Goal: Ask a question: Seek information or help from site administrators or community

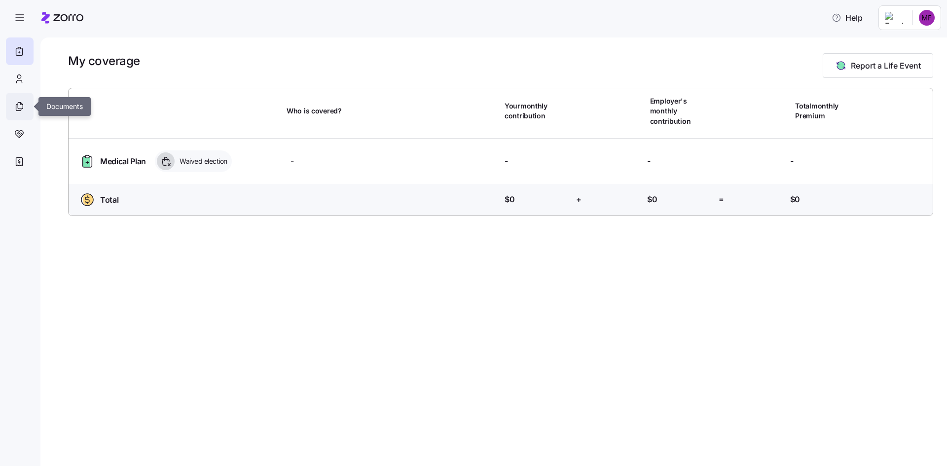
click at [11, 111] on div at bounding box center [20, 107] width 28 height 28
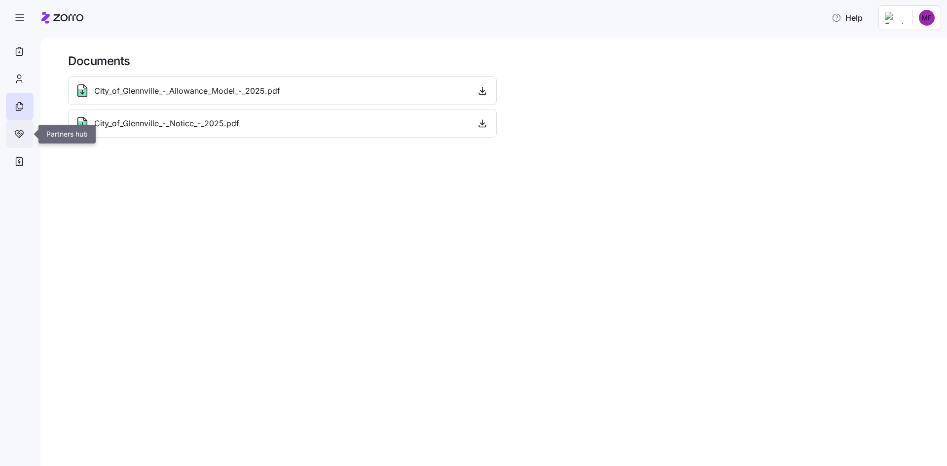
click at [15, 133] on icon at bounding box center [19, 134] width 8 height 7
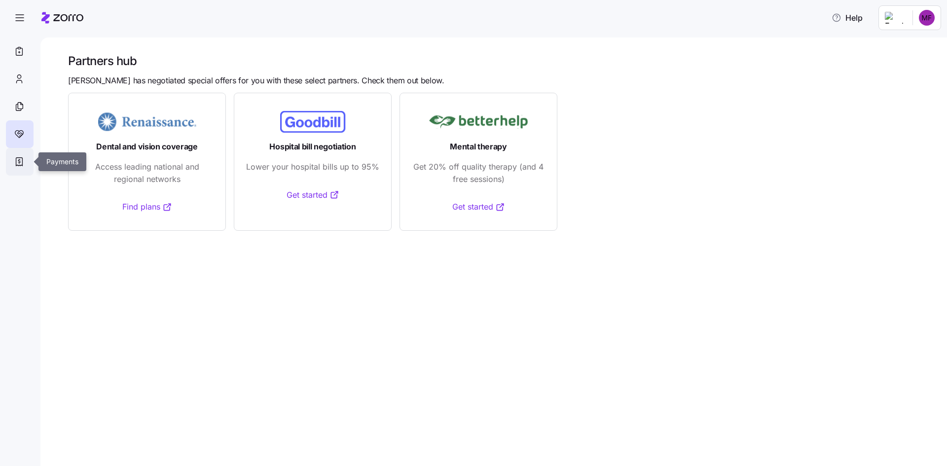
click at [19, 155] on div at bounding box center [20, 162] width 28 height 28
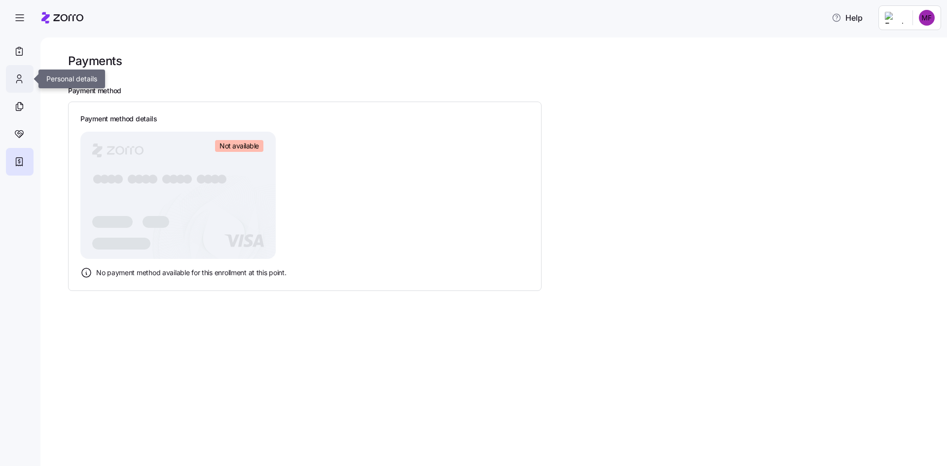
click at [25, 85] on div at bounding box center [20, 79] width 28 height 28
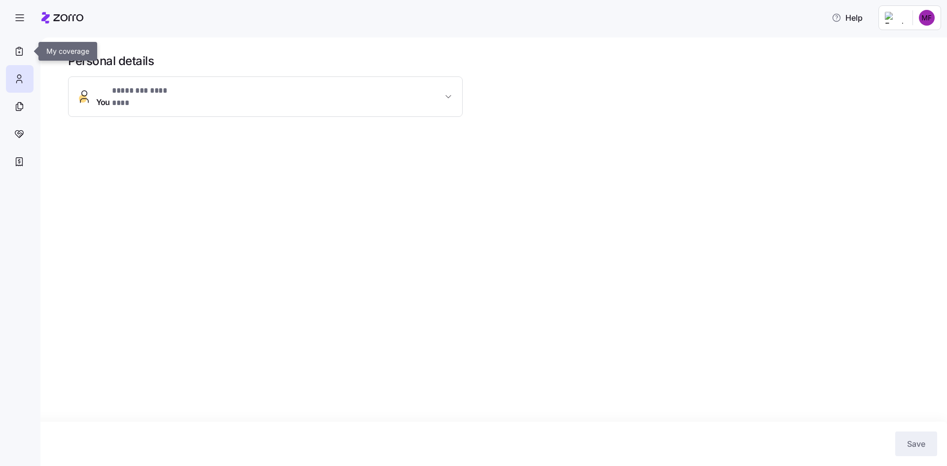
click at [20, 50] on icon at bounding box center [19, 51] width 11 height 12
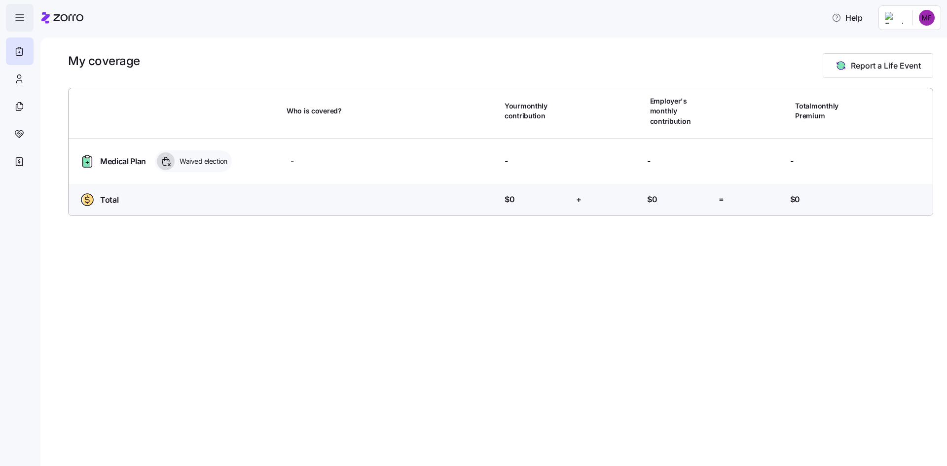
click at [18, 18] on icon "button" at bounding box center [20, 18] width 12 height 12
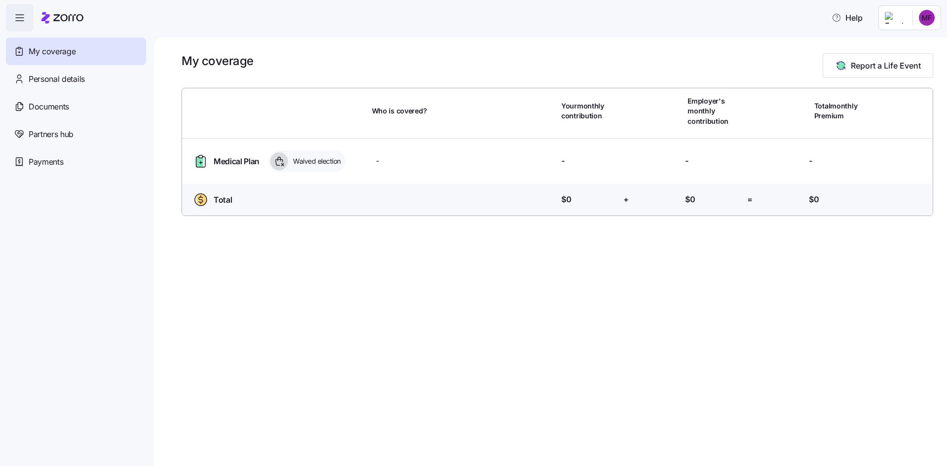
click at [18, 18] on icon "button" at bounding box center [20, 18] width 12 height 12
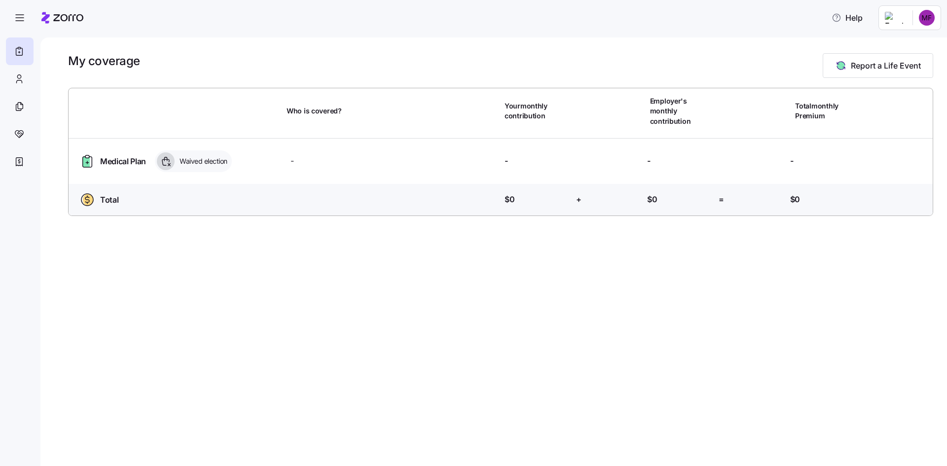
click at [242, 57] on div "My coverage Report a Life Event" at bounding box center [500, 65] width 865 height 25
click at [169, 163] on icon at bounding box center [169, 164] width 2 height 2
click at [607, 184] on div "Total Who is covered? Your contribution: $0 + Employer's contribution: $0 = Tot…" at bounding box center [501, 202] width 872 height 36
click at [892, 18] on html "Help My coverage Report a Life Event Who is covered? Your monthly contribution …" at bounding box center [473, 230] width 947 height 460
click at [906, 41] on div "My settings" at bounding box center [907, 44] width 52 height 11
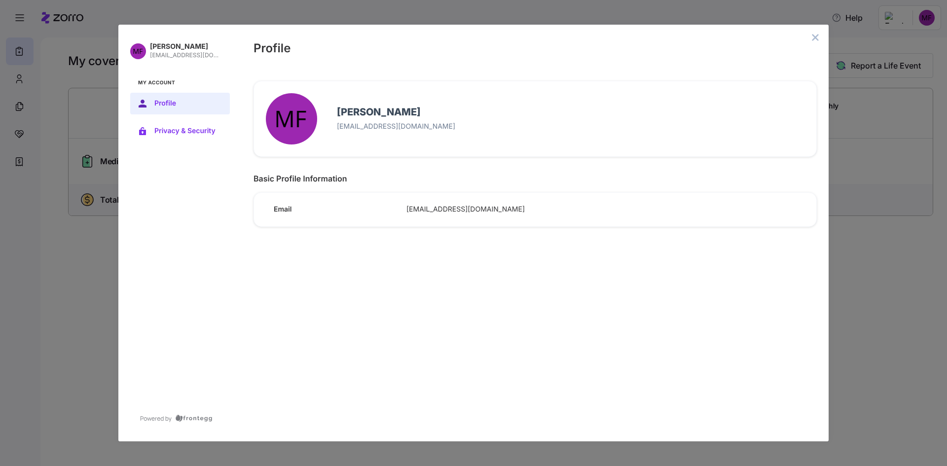
click at [185, 125] on button "Privacy & Security" at bounding box center [180, 131] width 100 height 22
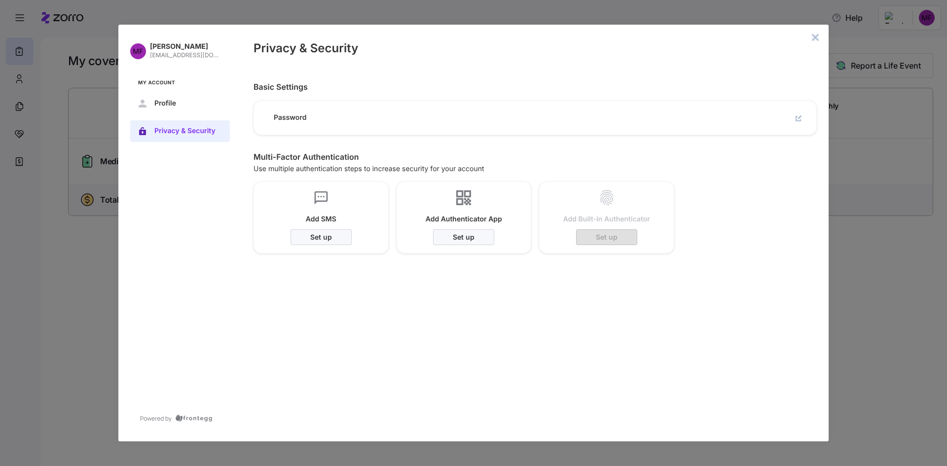
click at [813, 38] on icon "close admin-box" at bounding box center [815, 38] width 8 height 8
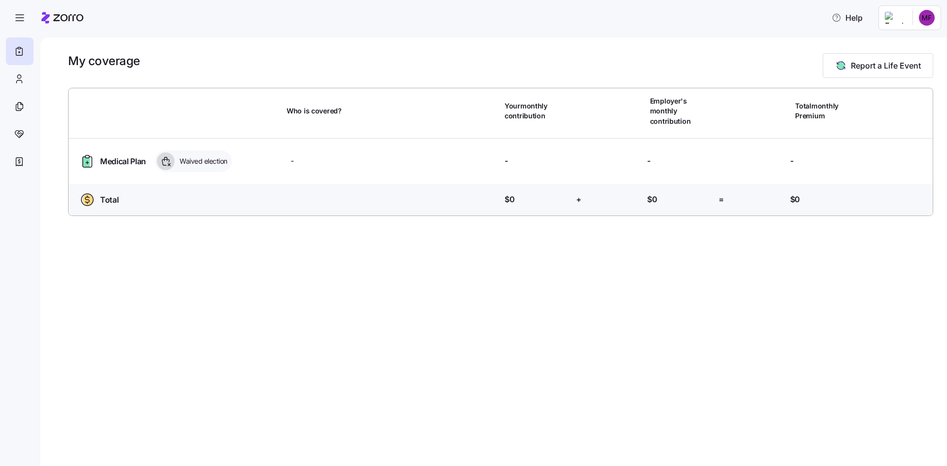
drag, startPoint x: 650, startPoint y: 26, endPoint x: 422, endPoint y: 18, distance: 227.9
click at [644, 25] on div "Help" at bounding box center [473, 18] width 935 height 28
click at [902, 15] on html "Help My coverage Report a Life Event Who is covered? Your monthly contribution …" at bounding box center [473, 230] width 947 height 460
click at [923, 15] on html "Help My coverage Report a Life Event Who is covered? Your monthly contribution …" at bounding box center [473, 230] width 947 height 460
click at [924, 15] on html "Help My coverage Report a Life Event Who is covered? Your monthly contribution …" at bounding box center [473, 230] width 947 height 460
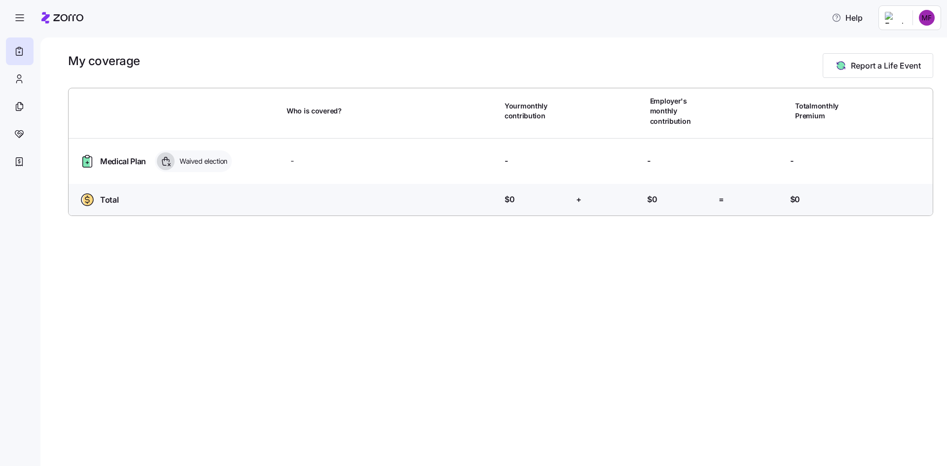
click at [67, 16] on html "Help My coverage Report a Life Event Who is covered? Your monthly contribution …" at bounding box center [473, 230] width 947 height 460
click at [65, 16] on icon at bounding box center [62, 18] width 42 height 12
click at [25, 16] on icon "button" at bounding box center [20, 18] width 12 height 12
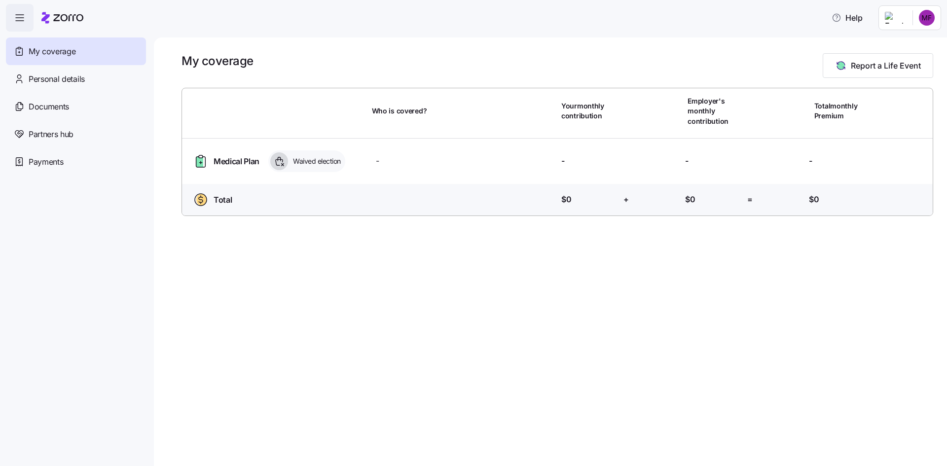
click at [25, 16] on icon "button" at bounding box center [20, 18] width 12 height 12
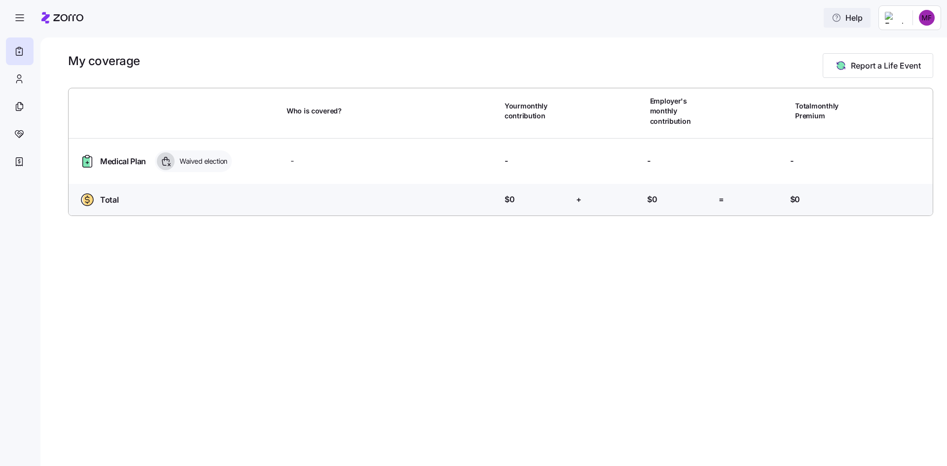
drag, startPoint x: 121, startPoint y: 13, endPoint x: 823, endPoint y: 19, distance: 701.8
click at [822, 19] on div "Help" at bounding box center [473, 18] width 935 height 28
click at [863, 22] on button "Help" at bounding box center [847, 18] width 47 height 20
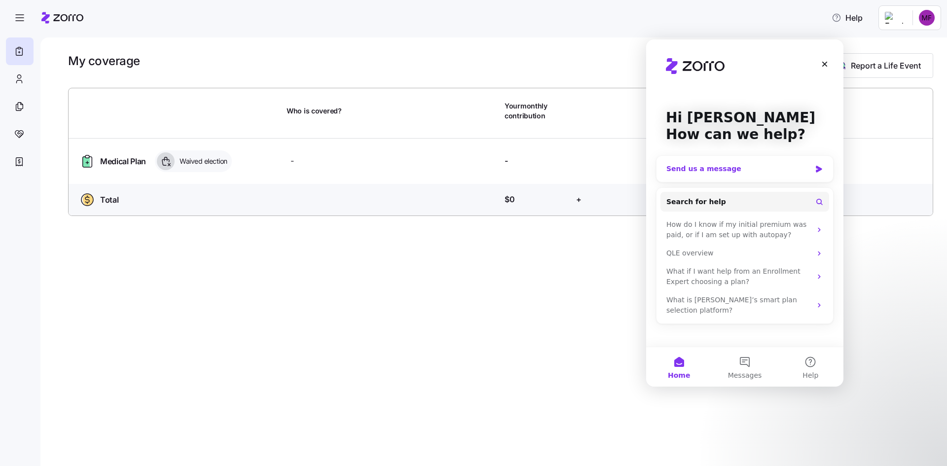
click at [718, 171] on div "Send us a message" at bounding box center [738, 169] width 144 height 10
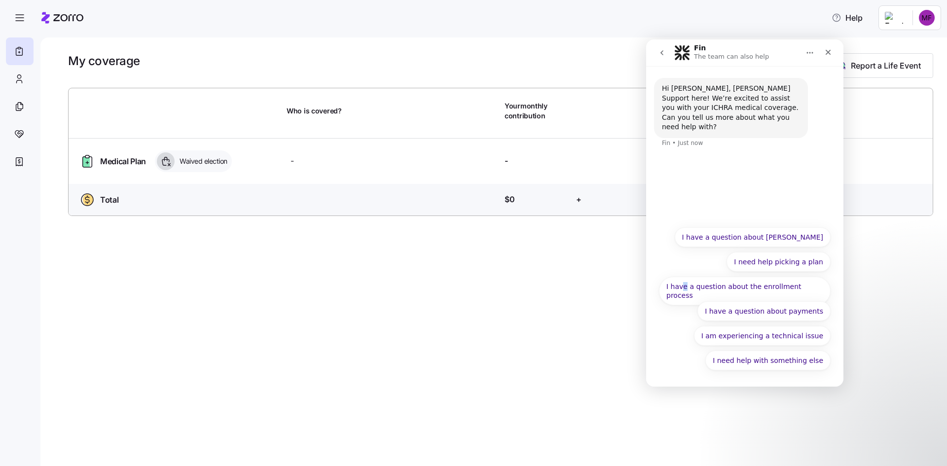
click at [695, 246] on div "I need help with something else I have a question about ICHRA I need help picki…" at bounding box center [745, 301] width 172 height 148
click at [760, 364] on button "I need help with something else" at bounding box center [767, 361] width 125 height 20
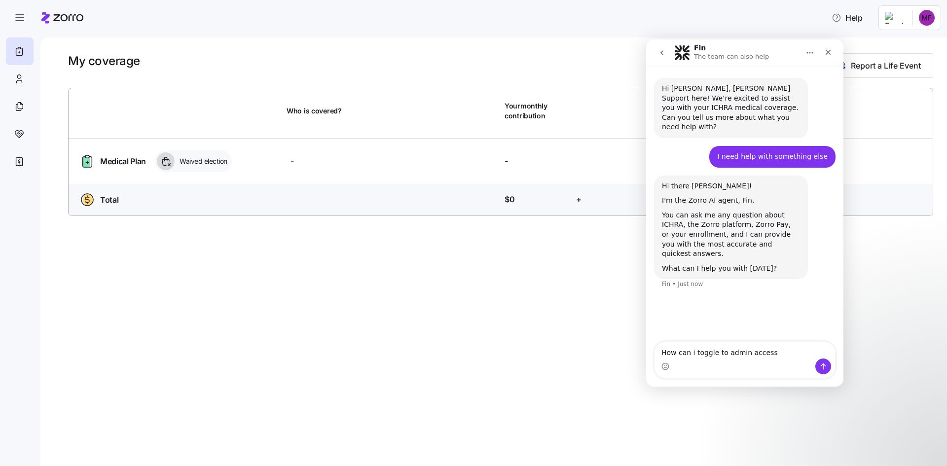
type textarea "How can i toggle to admin access?"
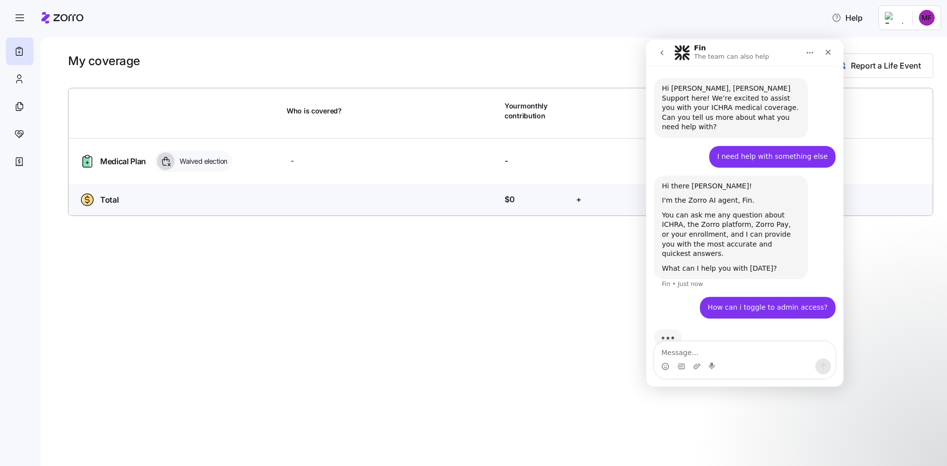
scroll to position [0, 0]
click at [710, 411] on div "My coverage Report a Life Event Who is covered? Your monthly contribution Emplo…" at bounding box center [493, 251] width 906 height 429
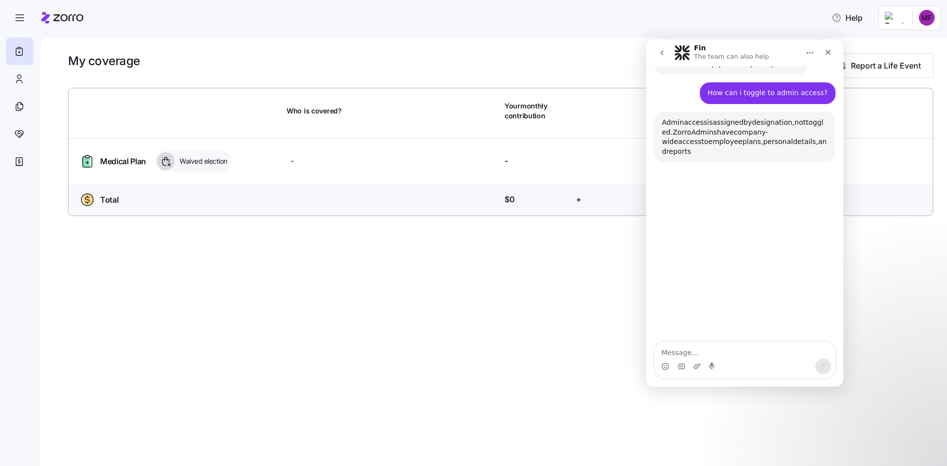
scroll to position [204, 0]
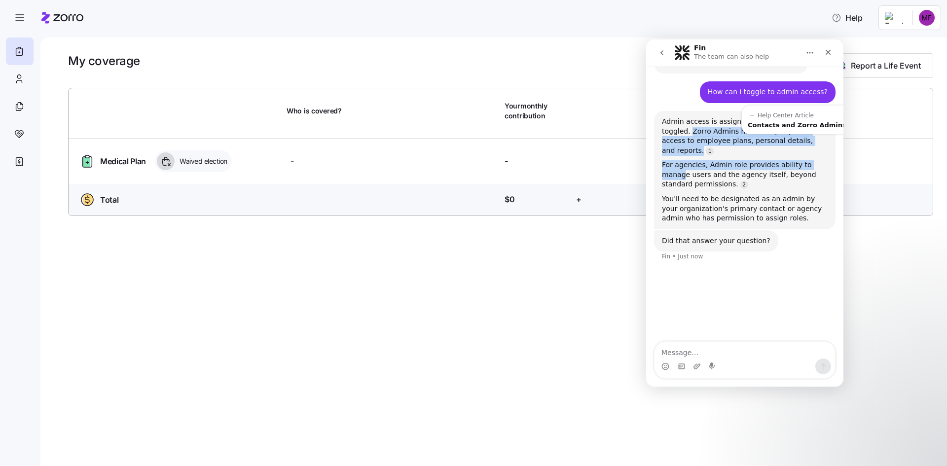
drag, startPoint x: 690, startPoint y: 112, endPoint x: 817, endPoint y: 139, distance: 129.1
click at [815, 132] on div "Admin access is assigned by designation, not toggled. Zorro Admins have company…" at bounding box center [745, 170] width 166 height 107
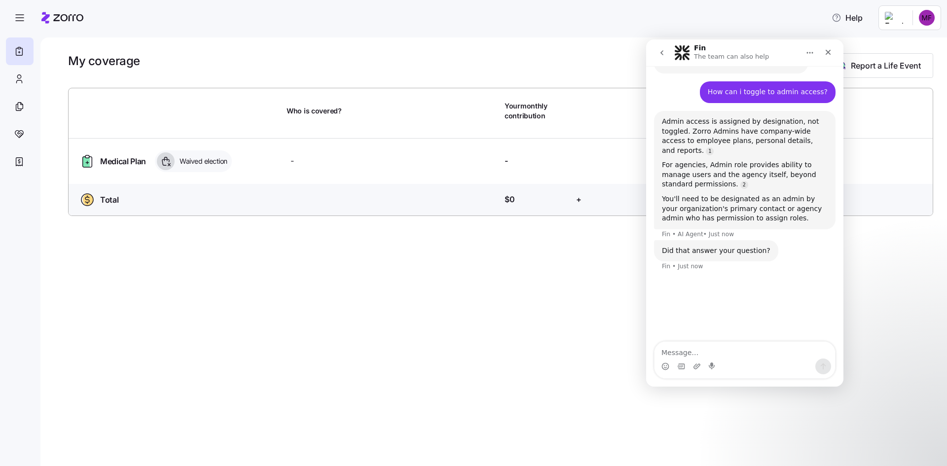
click at [814, 160] on div "For agencies, Admin role provides ability to manage users and the agency itself…" at bounding box center [745, 174] width 166 height 29
click at [738, 160] on div "For agencies, Admin role provides ability to manage users and the agency itself…" at bounding box center [745, 174] width 166 height 29
click at [743, 194] on div "You'll need to be designated as an admin by your organization's primary contact…" at bounding box center [745, 208] width 166 height 29
click at [766, 194] on div "You'll need to be designated as an admin by your organization's primary contact…" at bounding box center [745, 208] width 166 height 29
click at [774, 240] on div "Did that answer your question? Fin • Just now" at bounding box center [744, 261] width 181 height 43
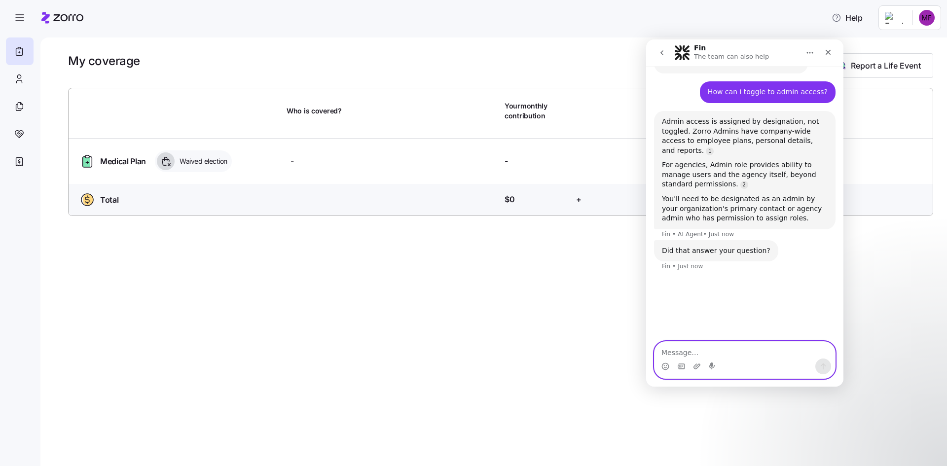
click at [712, 348] on textarea "Message…" at bounding box center [744, 350] width 180 height 17
type textarea "Am i designated as an admin?"
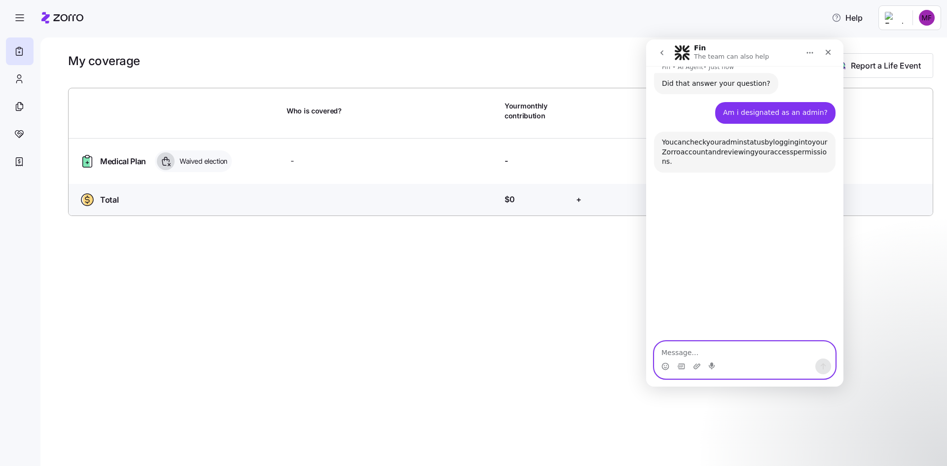
scroll to position [383, 0]
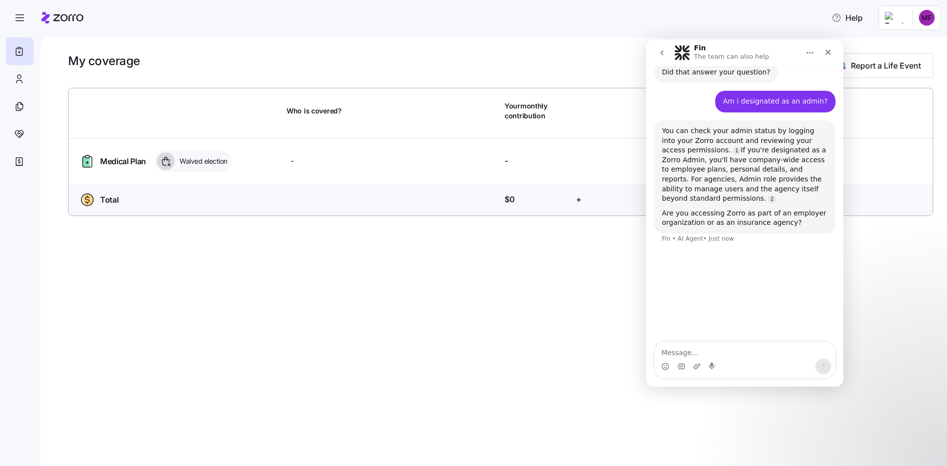
click at [920, 19] on html "Help My coverage Report a Life Event Who is covered? Your monthly contribution …" at bounding box center [473, 230] width 947 height 460
click at [918, 44] on div "My settings" at bounding box center [907, 44] width 52 height 11
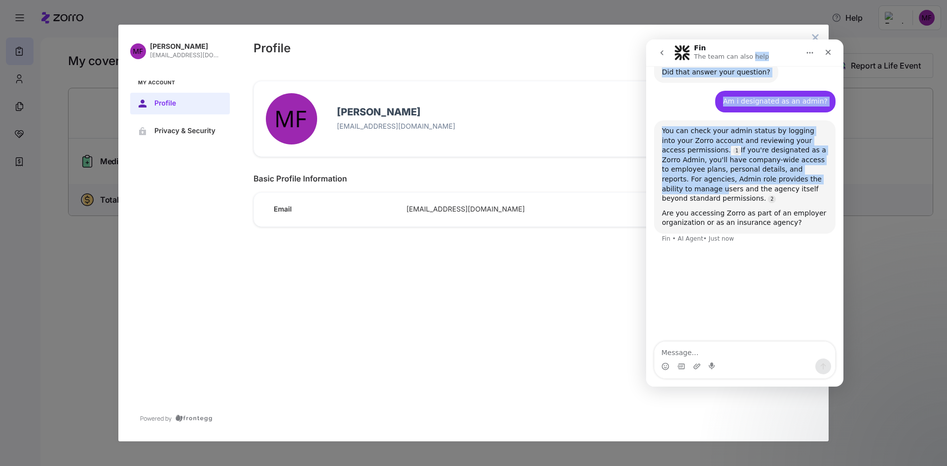
drag, startPoint x: 746, startPoint y: 49, endPoint x: 239, endPoint y: 160, distance: 518.9
click at [646, 160] on html "Fin The team can also help Hi [PERSON_NAME], [PERSON_NAME] Support here! We’re …" at bounding box center [744, 212] width 197 height 347
click at [829, 58] on div "Close" at bounding box center [828, 52] width 18 height 18
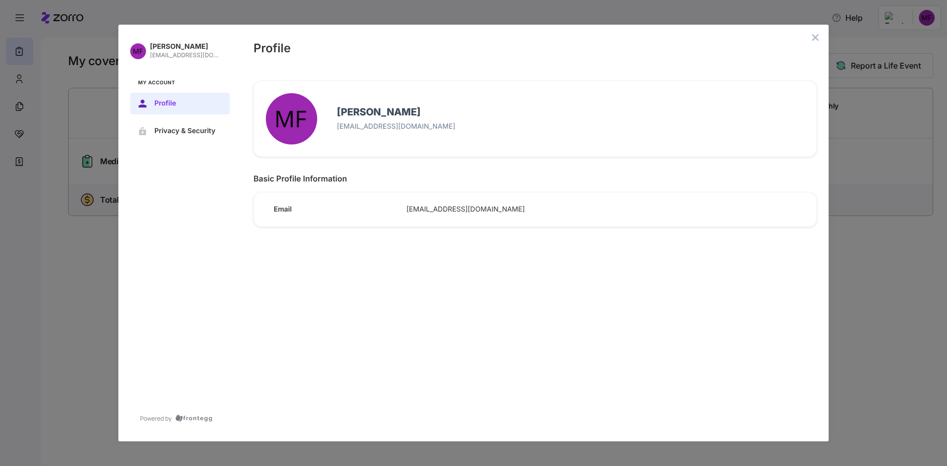
scroll to position [258, 0]
click at [813, 36] on icon "close admin-box" at bounding box center [815, 38] width 8 height 8
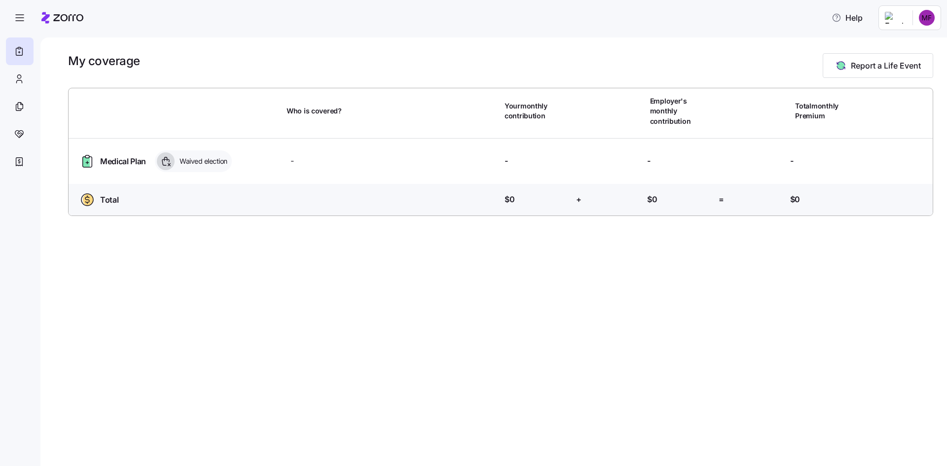
drag, startPoint x: 431, startPoint y: 69, endPoint x: 423, endPoint y: 69, distance: 8.4
click at [430, 69] on div "My coverage Report a Life Event" at bounding box center [500, 65] width 865 height 25
